Goal: Obtain resource: Obtain resource

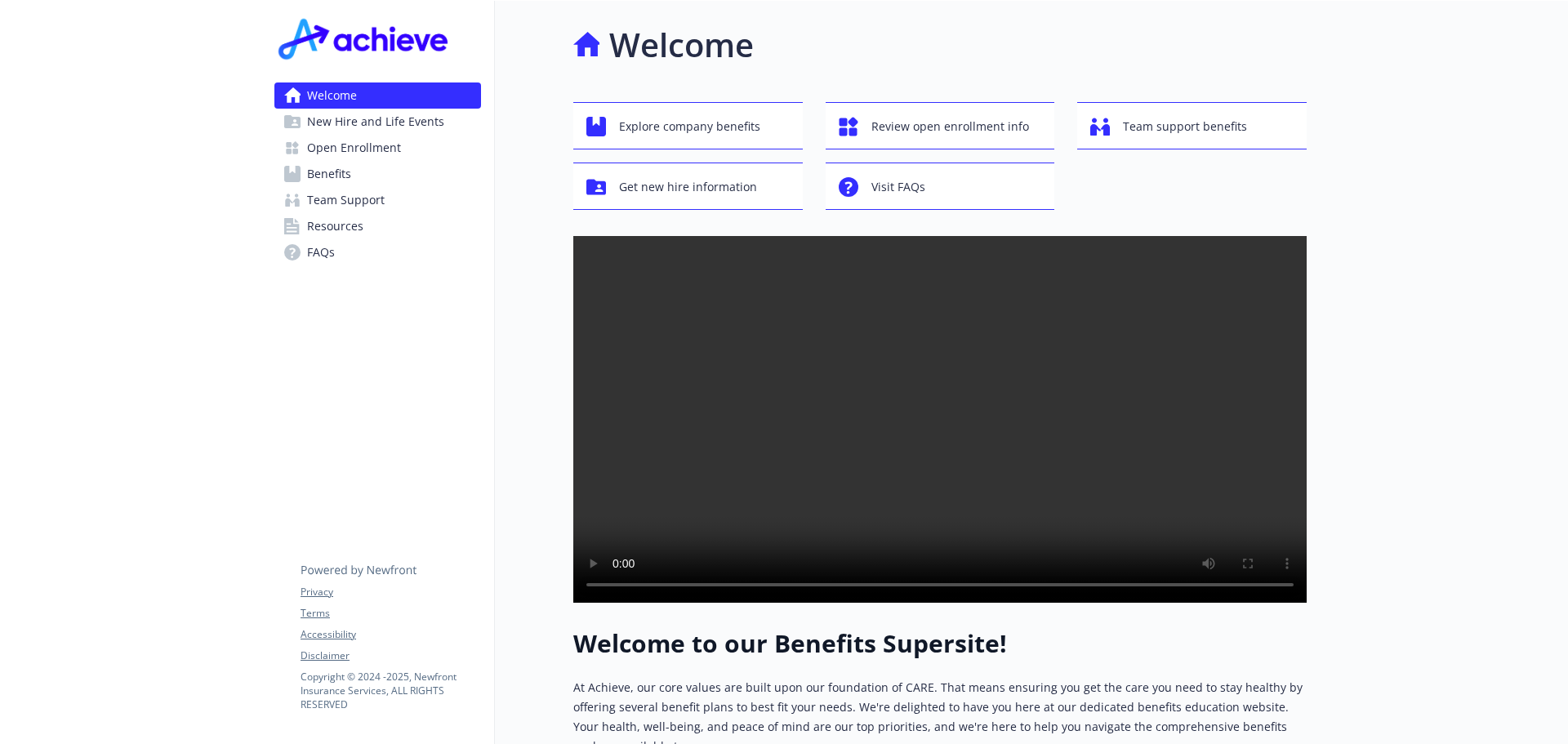
click at [414, 117] on span "New Hire and Life Events" at bounding box center [376, 122] width 137 height 26
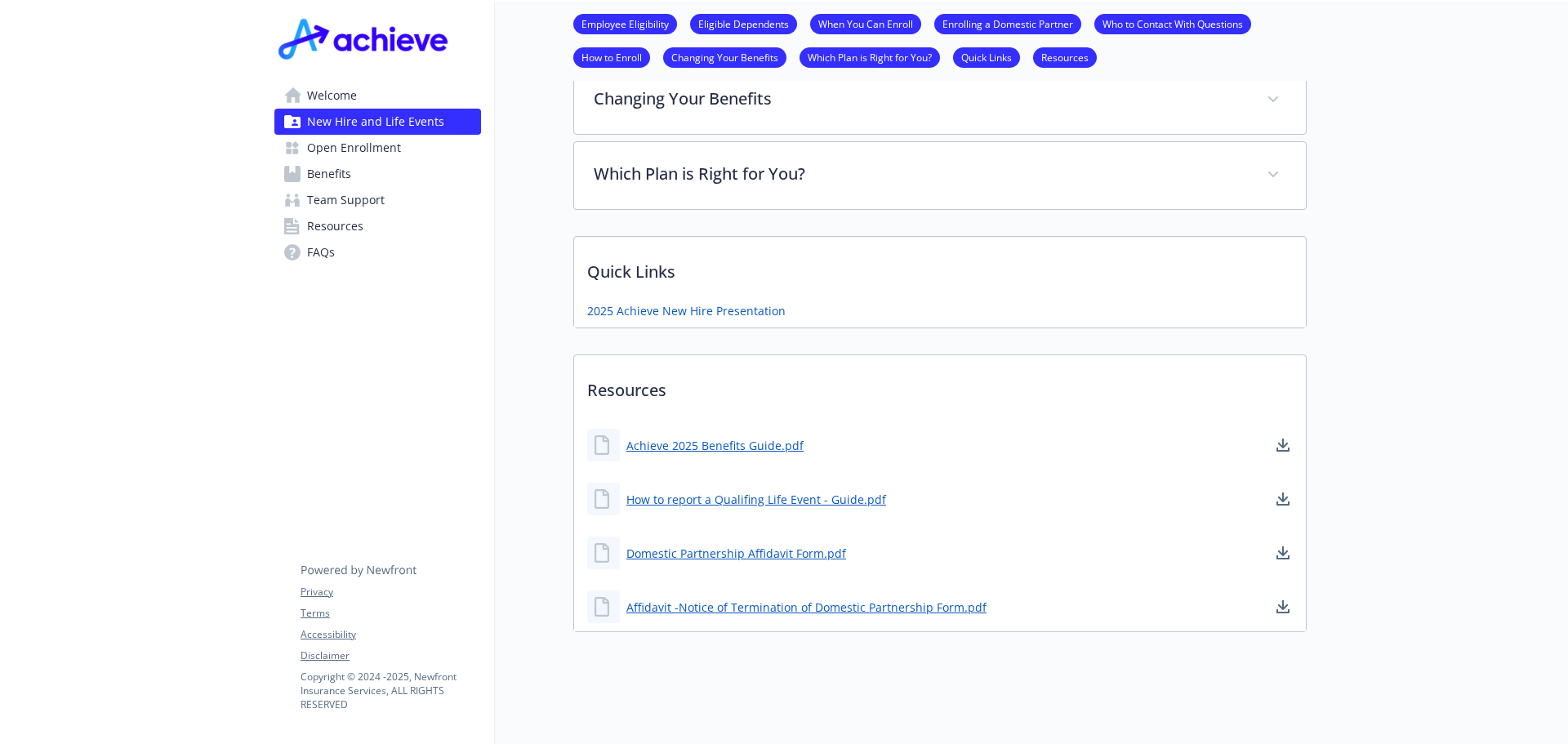
scroll to position [1010, 0]
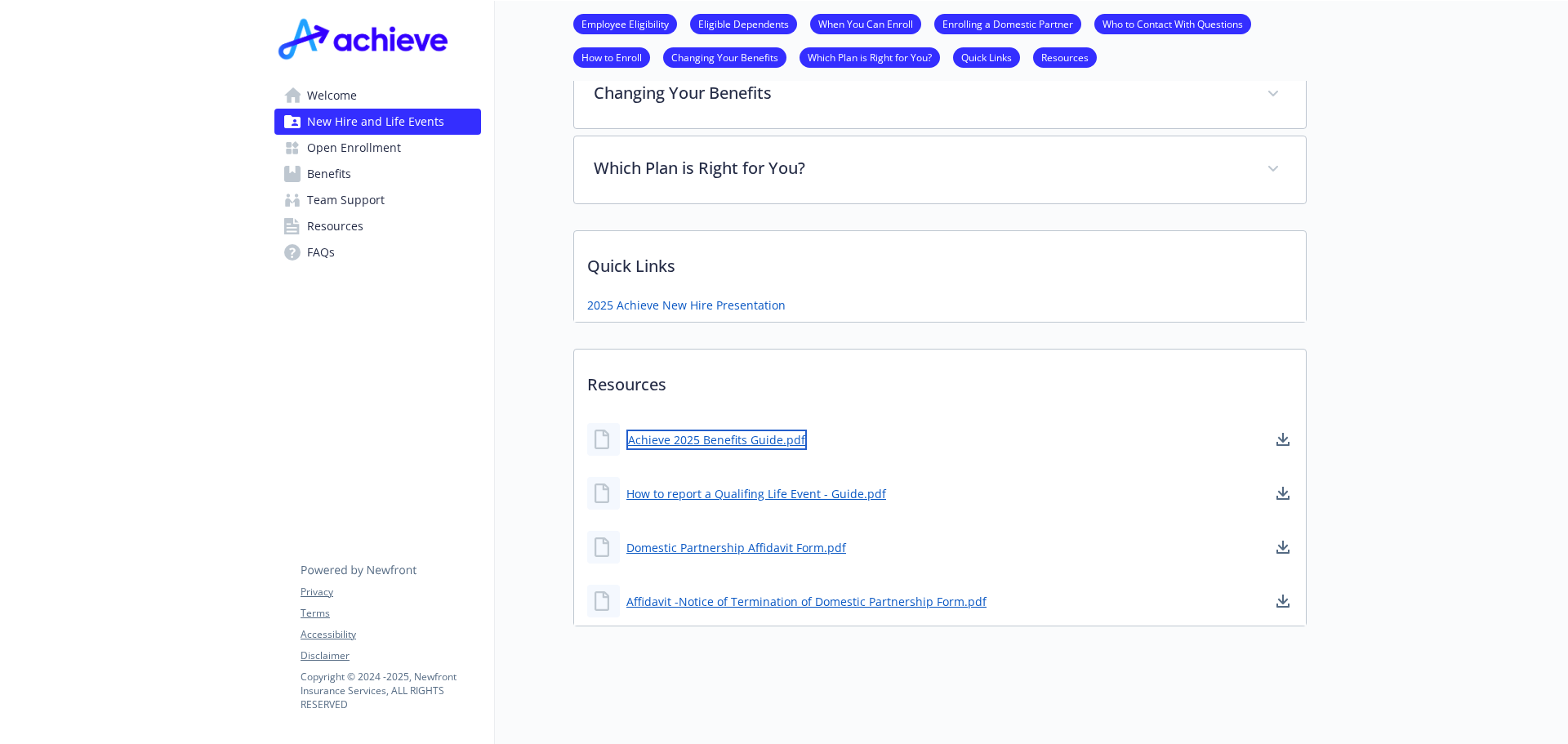
click at [742, 430] on link "Achieve 2025 Benefits Guide.pdf" at bounding box center [717, 440] width 180 height 21
